Goal: Find contact information: Find contact information

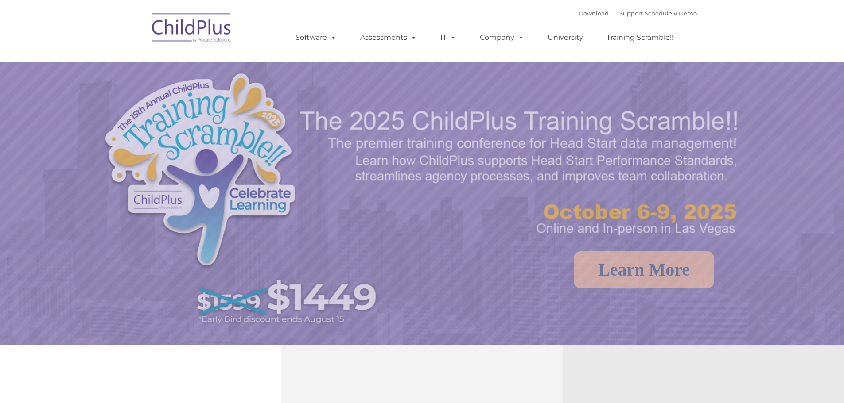
select select "MEDIUM"
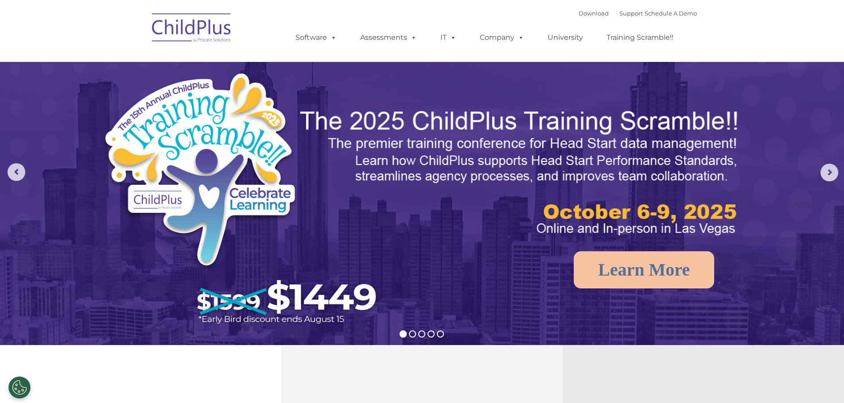
click at [762, 17] on nav "Download Support | Schedule A Demo  MENU MENU Software ChildPlus: The original…" at bounding box center [422, 31] width 844 height 62
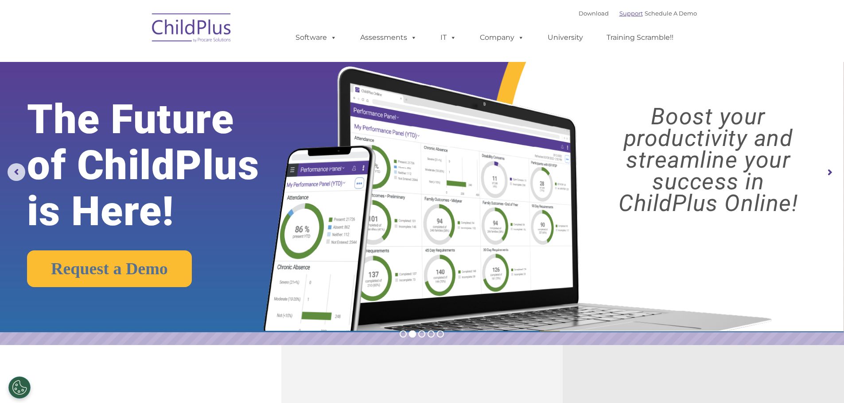
click at [619, 16] on link "Support" at bounding box center [630, 13] width 23 height 7
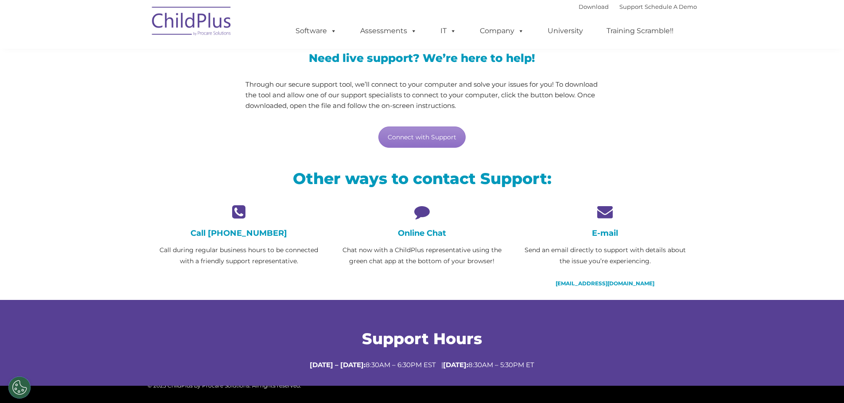
scroll to position [89, 0]
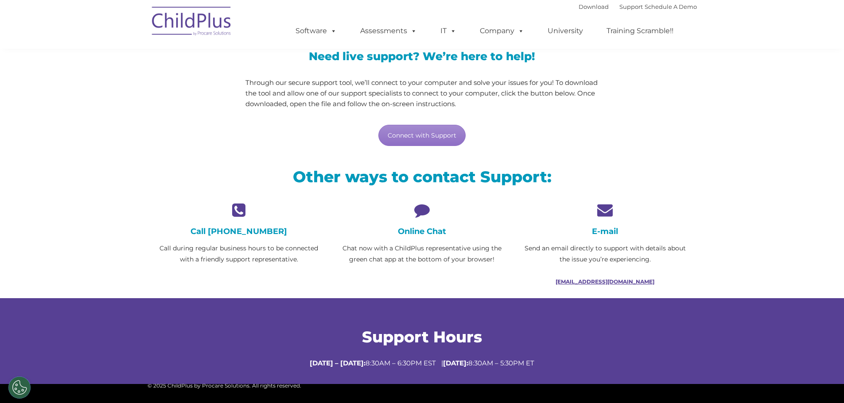
click at [601, 282] on link "support@childplus.com" at bounding box center [604, 282] width 99 height 7
